Goal: Use online tool/utility: Utilize a website feature to perform a specific function

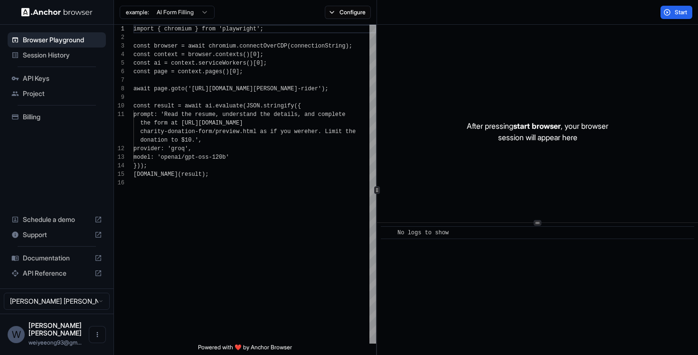
scroll to position [85, 0]
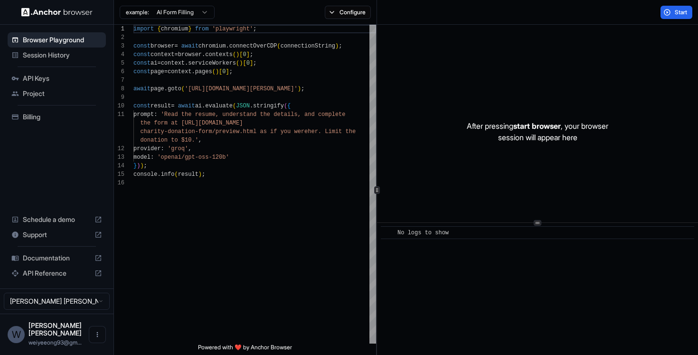
click at [467, 203] on div "After pressing start browser , your browser session will appear here" at bounding box center [537, 132] width 321 height 214
click at [525, 117] on div "After pressing start browser , your browser session will appear here" at bounding box center [537, 132] width 321 height 214
click at [672, 8] on button "Start" at bounding box center [677, 12] width 32 height 13
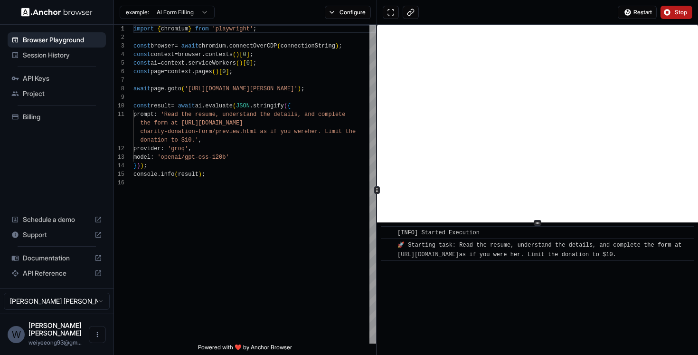
click at [673, 9] on button "Stop" at bounding box center [677, 12] width 32 height 13
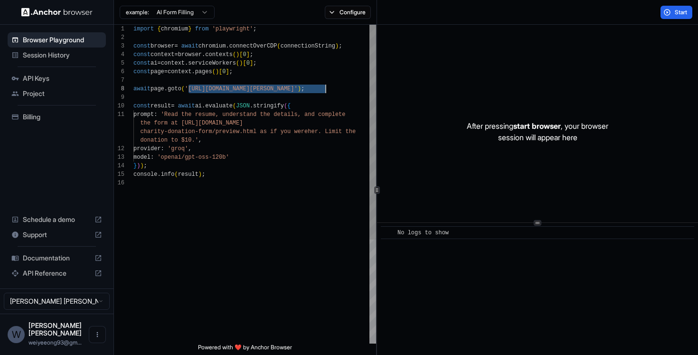
scroll to position [60, 0]
drag, startPoint x: 190, startPoint y: 89, endPoint x: 326, endPoint y: 87, distance: 136.3
click at [326, 87] on div "import { chromium } from 'playwright' ; const browser = await chromium . connec…" at bounding box center [254, 261] width 243 height 473
click at [327, 89] on div "import { chromium } from 'playwright' ; const browser = await chromium . connec…" at bounding box center [254, 261] width 243 height 473
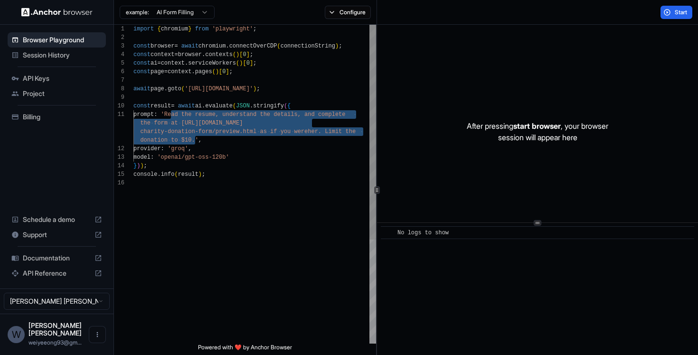
drag, startPoint x: 172, startPoint y: 115, endPoint x: 194, endPoint y: 139, distance: 31.9
click at [194, 139] on div "import { chromium } from 'playwright' ; const browser = await chromium . connec…" at bounding box center [254, 261] width 243 height 473
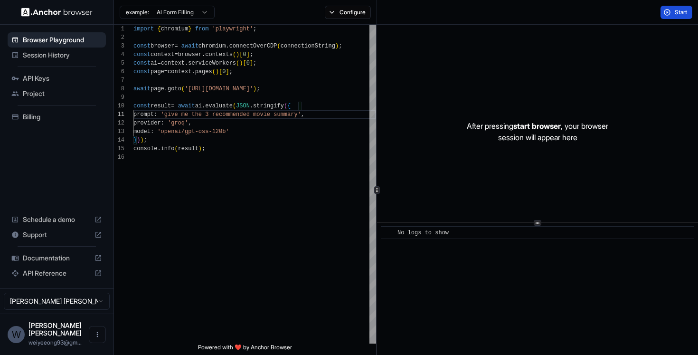
click at [664, 11] on button "Start" at bounding box center [677, 12] width 32 height 13
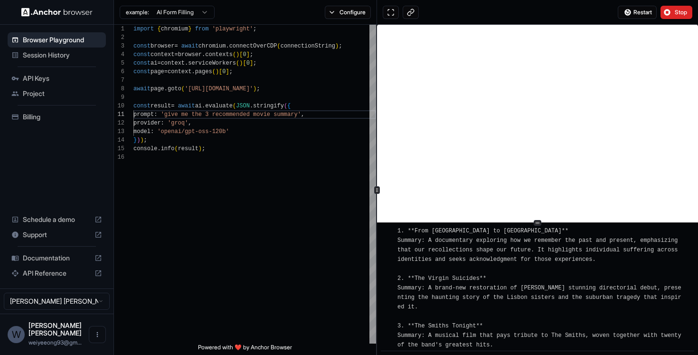
scroll to position [271, 0]
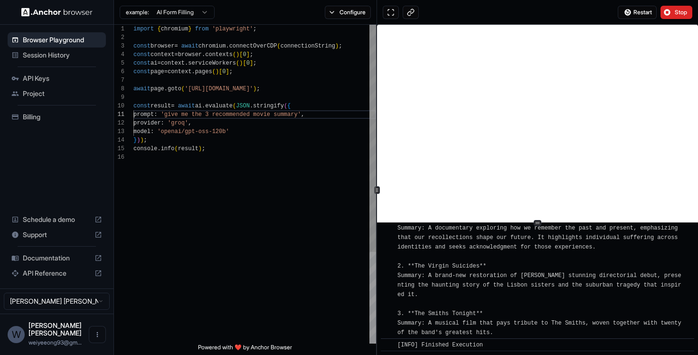
click at [305, 114] on div "import { chromium } from 'playwright' ; const browser = await chromium . connec…" at bounding box center [254, 248] width 243 height 447
click at [172, 115] on div "import { chromium } from 'playwright' ; const browser = await chromium . connec…" at bounding box center [254, 248] width 243 height 447
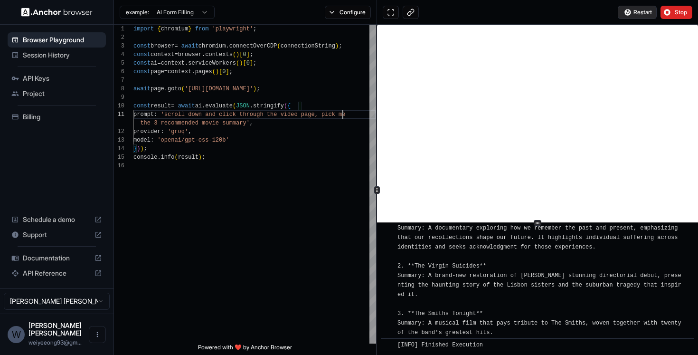
click at [640, 13] on span "Restart" at bounding box center [643, 13] width 19 height 8
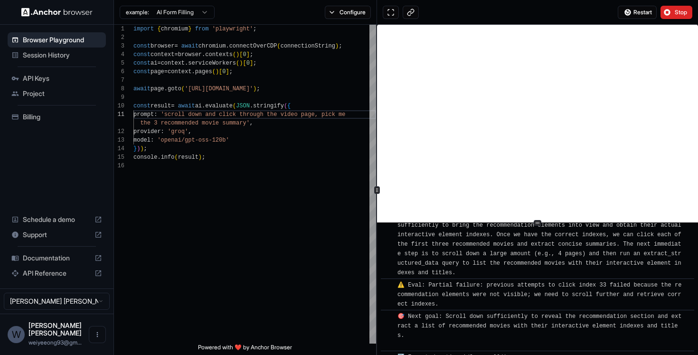
scroll to position [1889, 0]
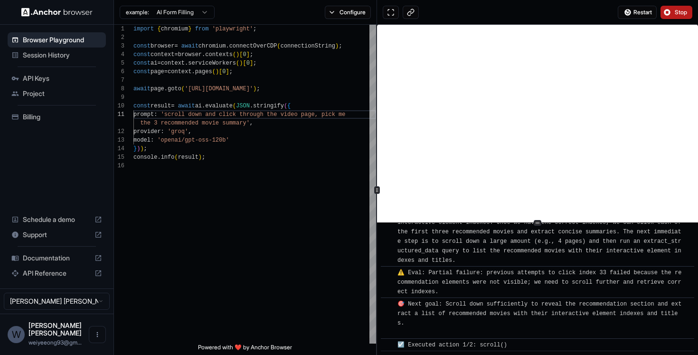
click at [682, 9] on span "Stop" at bounding box center [681, 13] width 13 height 8
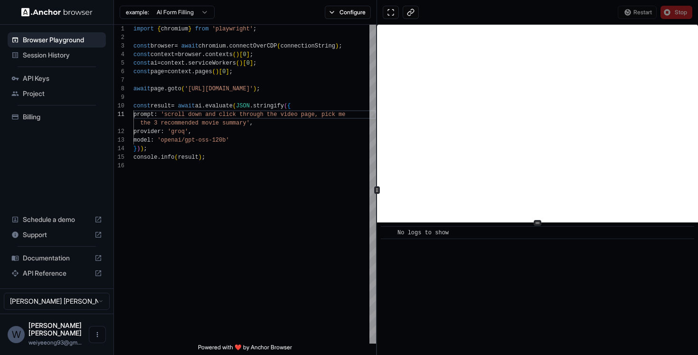
scroll to position [0, 0]
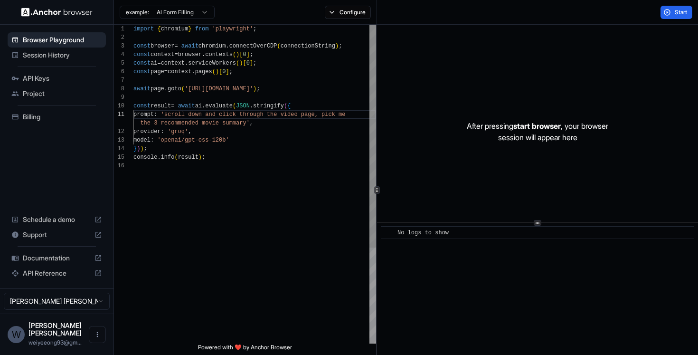
click at [247, 124] on div "import { chromium } from 'playwright' ; const browser = await chromium . connec…" at bounding box center [254, 252] width 243 height 455
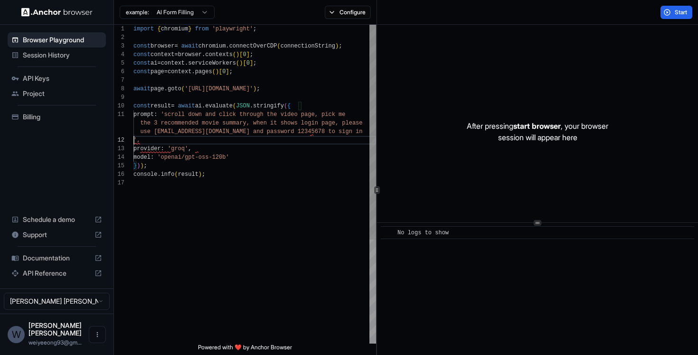
scroll to position [17, 0]
click at [675, 9] on span "Start" at bounding box center [681, 13] width 13 height 8
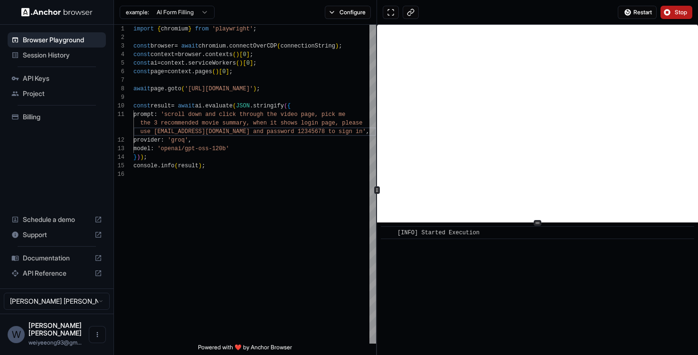
click at [199, 14] on html "Browser Playground Session History API Keys Project Billing Schedule a demo Sup…" at bounding box center [349, 177] width 698 height 355
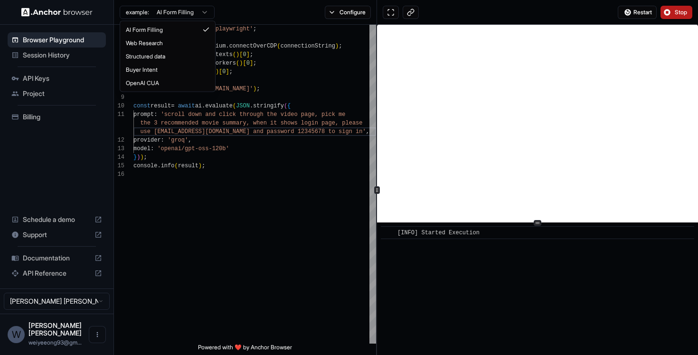
click at [199, 14] on html "Browser Playground Session History API Keys Project Billing Schedule a demo Sup…" at bounding box center [349, 177] width 698 height 355
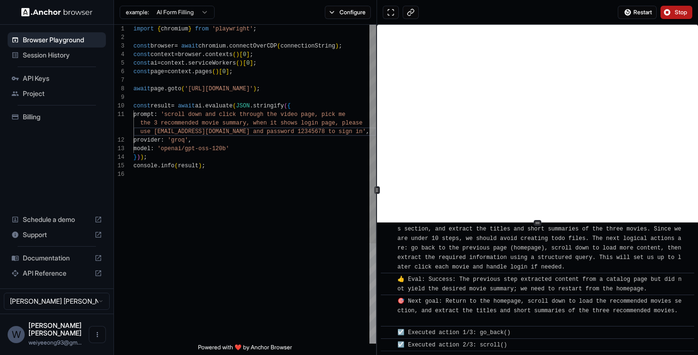
scroll to position [691, 0]
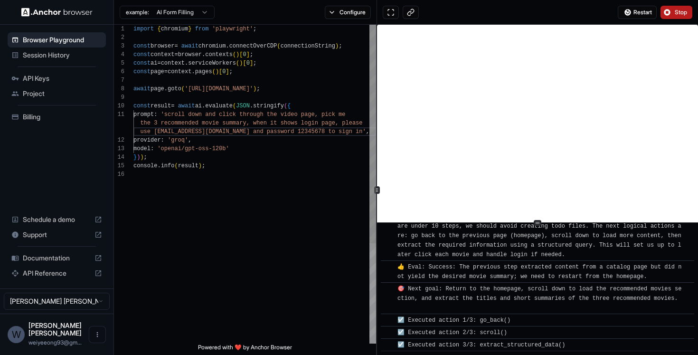
click at [250, 86] on div "import { chromium } from 'playwright' ; const browser = await chromium . connec…" at bounding box center [254, 257] width 243 height 464
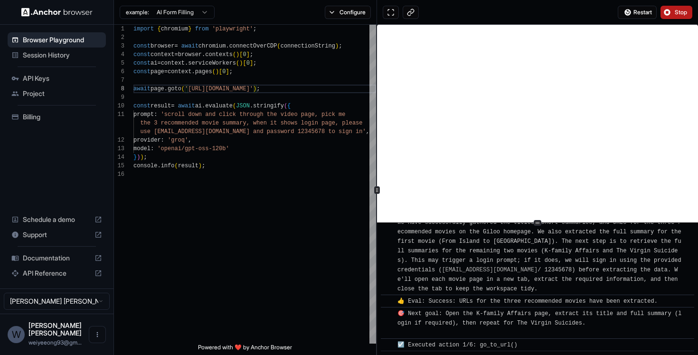
scroll to position [1336, 0]
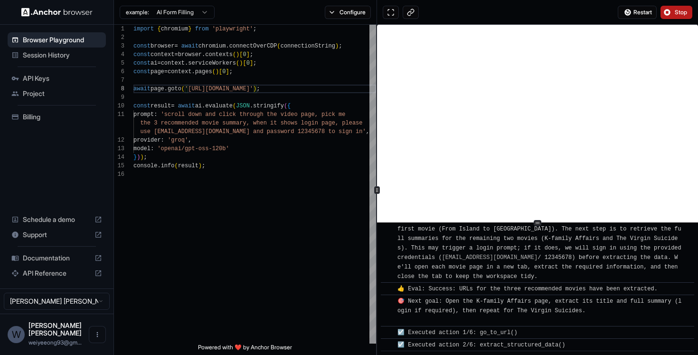
click at [202, 9] on html "Browser Playground Session History API Keys Project Billing Schedule a demo Sup…" at bounding box center [349, 177] width 698 height 355
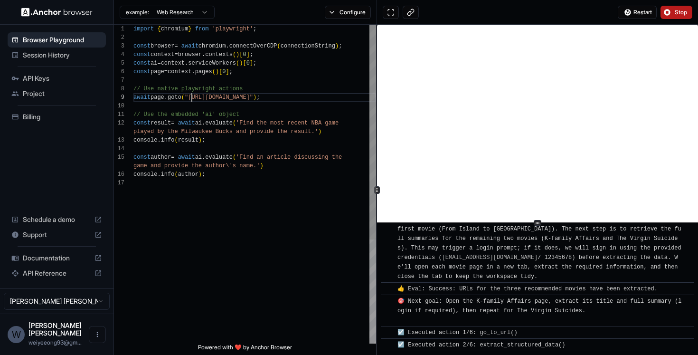
scroll to position [68, 0]
drag, startPoint x: 191, startPoint y: 97, endPoint x: 295, endPoint y: 98, distance: 103.5
click at [295, 98] on div "import { chromium } from 'playwright' ; const browser = await chromium . connec…" at bounding box center [254, 261] width 243 height 473
click at [236, 98] on div "import { chromium } from 'playwright' ; const browser = await chromium . connec…" at bounding box center [254, 261] width 243 height 473
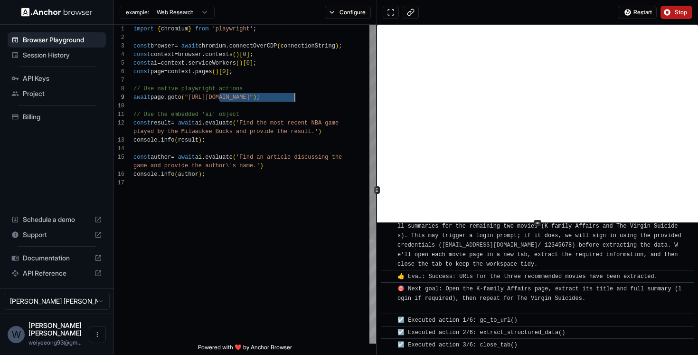
drag, startPoint x: 220, startPoint y: 98, endPoint x: 294, endPoint y: 98, distance: 73.1
click at [294, 98] on div "import { chromium } from 'playwright' ; const browser = await chromium . connec…" at bounding box center [254, 261] width 243 height 473
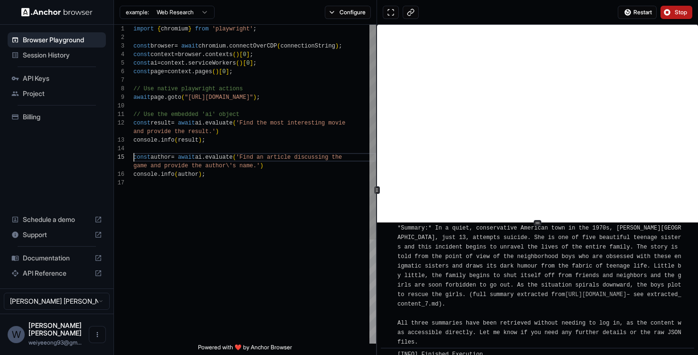
scroll to position [51, 0]
click at [300, 156] on div "import { chromium } from 'playwright' ; const browser = await chromium . connec…" at bounding box center [254, 261] width 243 height 473
click at [345, 158] on div "import { chromium } from 'playwright' ; const browser = await chromium . connec…" at bounding box center [254, 261] width 243 height 473
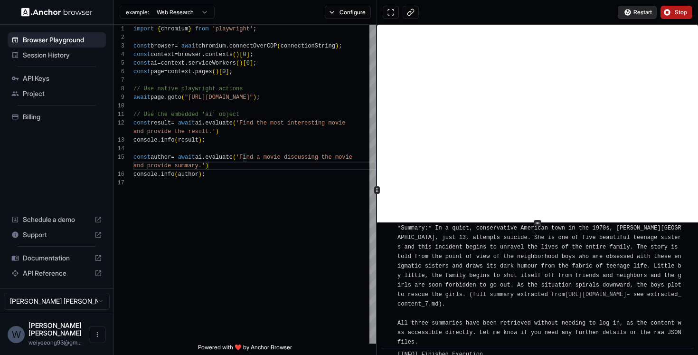
click at [643, 14] on span "Restart" at bounding box center [643, 13] width 19 height 8
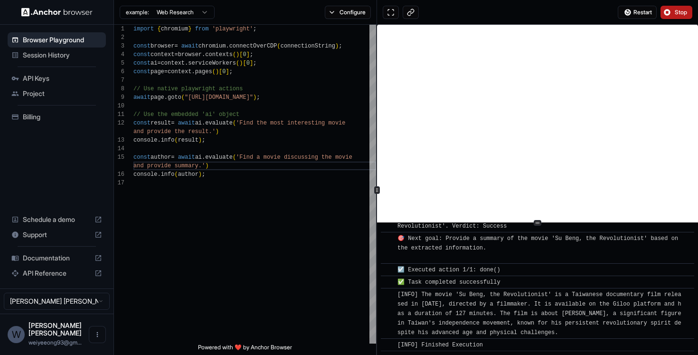
scroll to position [4536, 0]
click at [279, 123] on div "import { chromium } from 'playwright' ; const browser = await chromium . connec…" at bounding box center [254, 261] width 243 height 473
type textarea "**********"
click at [640, 11] on span "Restart" at bounding box center [643, 13] width 19 height 8
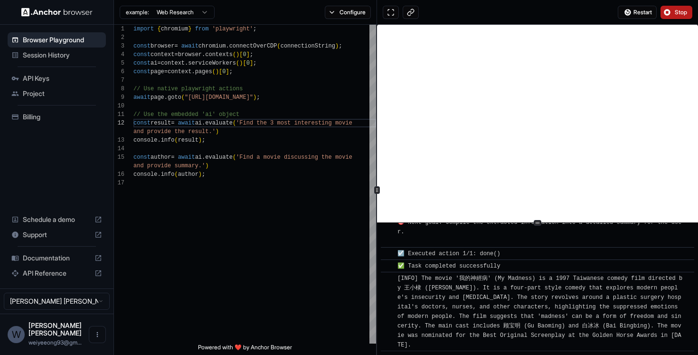
scroll to position [3955, 0]
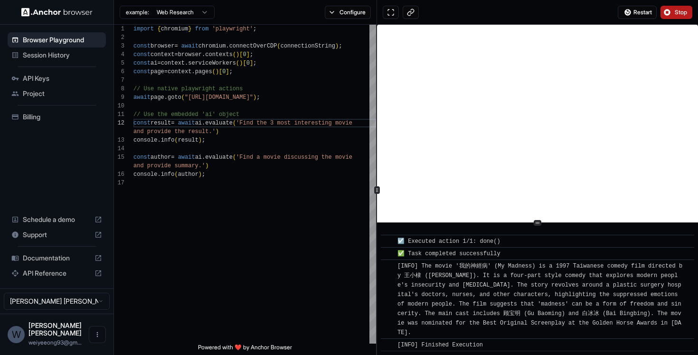
click at [47, 11] on img at bounding box center [56, 12] width 71 height 9
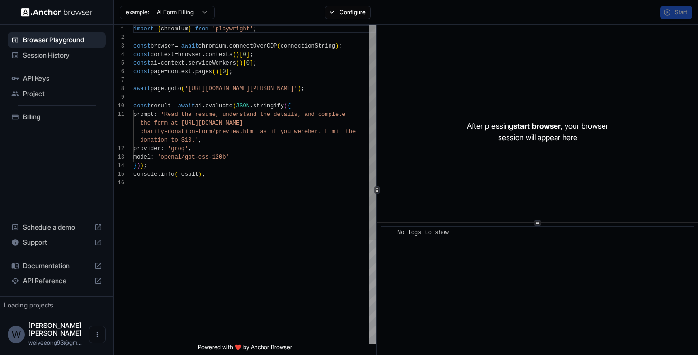
scroll to position [85, 0]
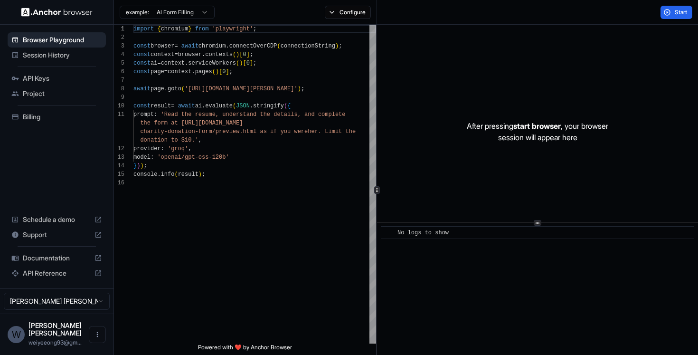
click at [60, 262] on span "Documentation" at bounding box center [57, 257] width 68 height 9
drag, startPoint x: 191, startPoint y: 89, endPoint x: 326, endPoint y: 88, distance: 134.4
click at [326, 88] on div "import { chromium } from 'playwright' ; const browser = await chromium . connec…" at bounding box center [254, 261] width 243 height 473
click at [195, 17] on body "Browser Playground Session History API Keys Project Billing Schedule a demo Sup…" at bounding box center [349, 177] width 698 height 355
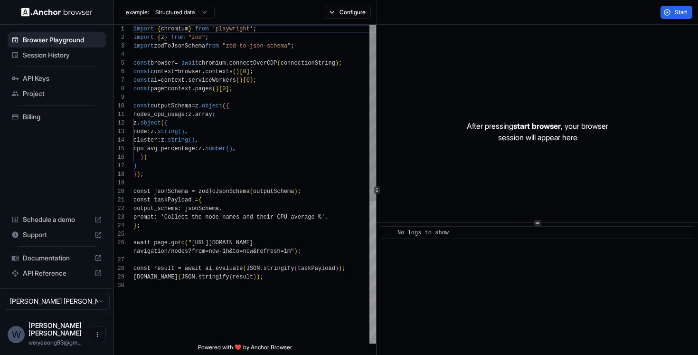
scroll to position [0, 0]
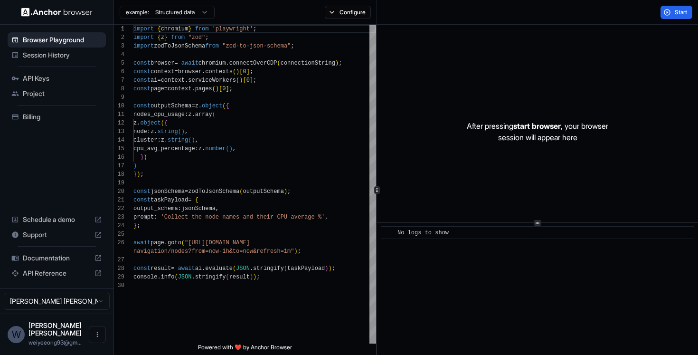
click at [189, 13] on html "Browser Playground Session History API Keys Project Billing Schedule a demo Sup…" at bounding box center [349, 177] width 698 height 355
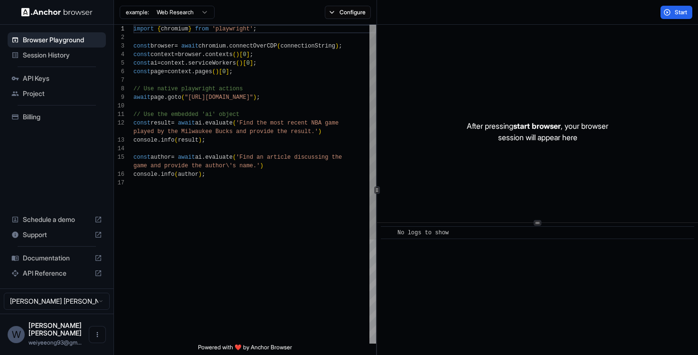
scroll to position [68, 0]
drag, startPoint x: 219, startPoint y: 97, endPoint x: 280, endPoint y: 97, distance: 60.8
click at [280, 97] on div "import { chromium } from 'playwright' ; const browser = await chromium . connec…" at bounding box center [254, 261] width 243 height 473
drag, startPoint x: 299, startPoint y: 123, endPoint x: 246, endPoint y: 131, distance: 53.3
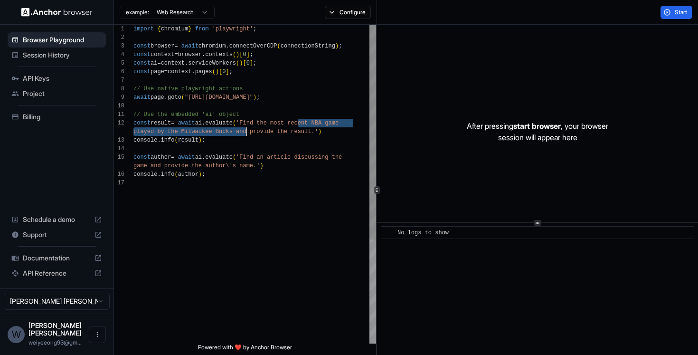
click at [246, 131] on div "import { chromium } from 'playwright' ; const browser = await chromium . connec…" at bounding box center [254, 261] width 243 height 473
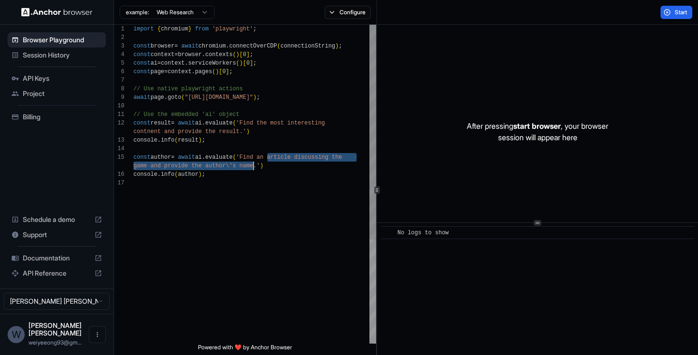
drag, startPoint x: 268, startPoint y: 157, endPoint x: 253, endPoint y: 166, distance: 18.3
click at [253, 166] on div "import { chromium } from 'playwright' ; const browser = await chromium . connec…" at bounding box center [254, 261] width 243 height 473
click at [279, 160] on div "import { chromium } from 'playwright' ; const browser = await chromium . connec…" at bounding box center [254, 261] width 243 height 473
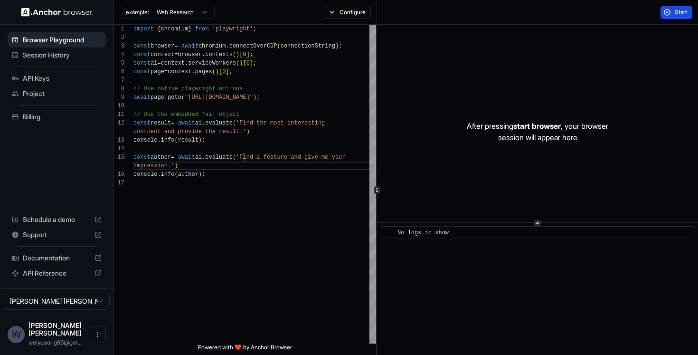
type textarea "**********"
click at [675, 13] on span "Start" at bounding box center [681, 13] width 13 height 8
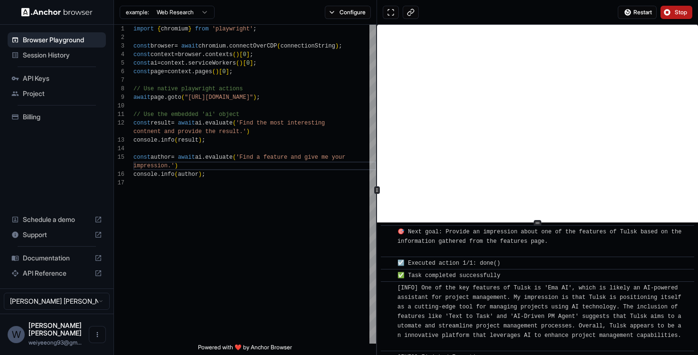
scroll to position [937, 0]
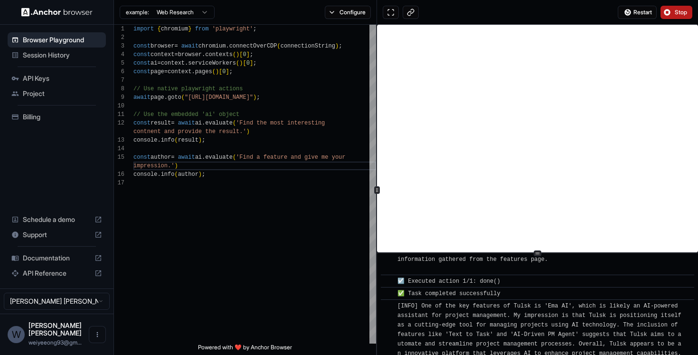
click at [543, 251] on div "​ [INFO] Started Execution ​ 🚀 Starting task: Find the most interesting contnen…" at bounding box center [537, 190] width 321 height 330
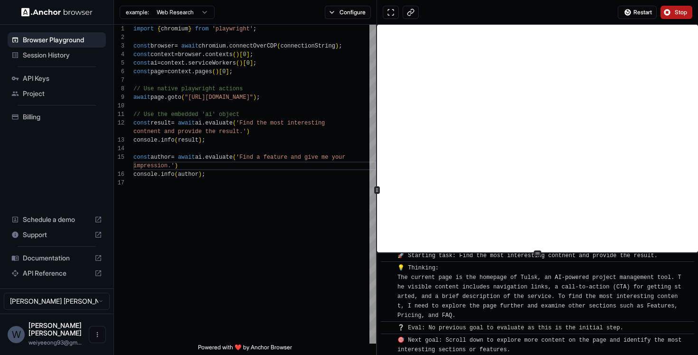
scroll to position [0, 0]
